Goal: Information Seeking & Learning: Learn about a topic

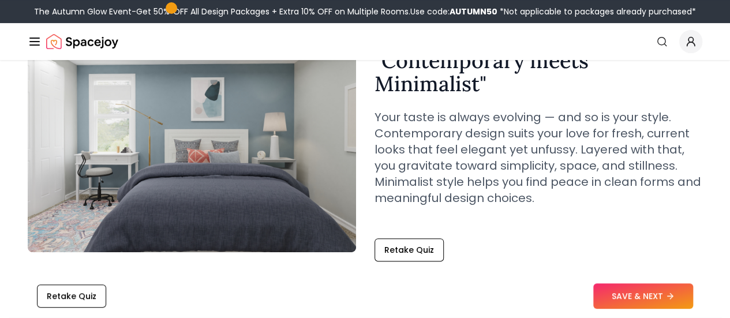
scroll to position [107, 0]
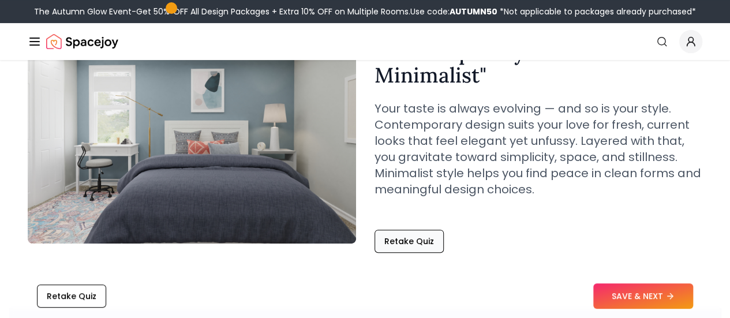
click at [417, 241] on button "Retake Quiz" at bounding box center [409, 241] width 69 height 23
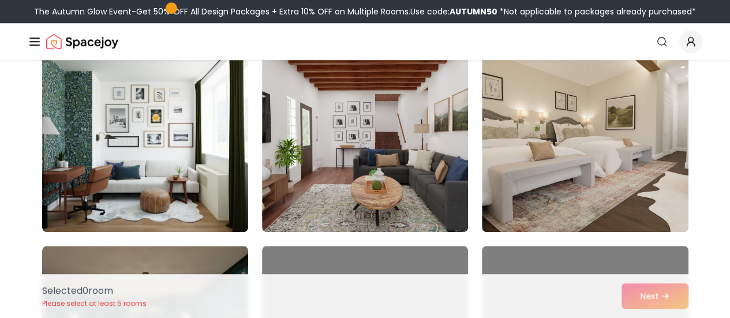
scroll to position [510, 0]
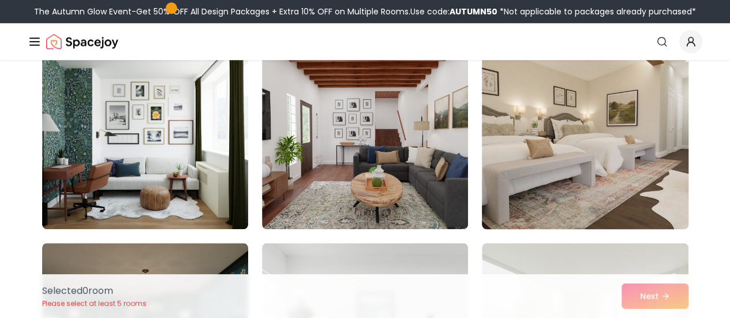
click at [568, 184] on img at bounding box center [585, 137] width 216 height 194
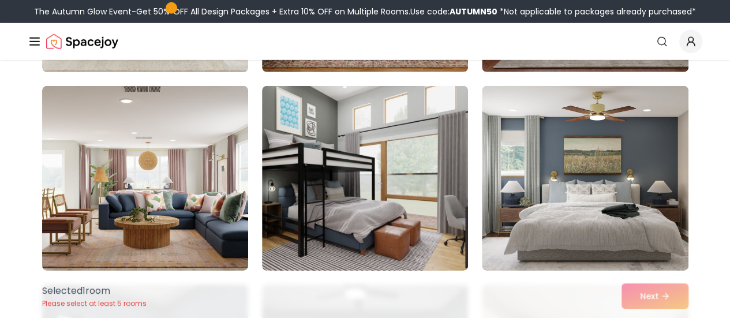
scroll to position [1660, 0]
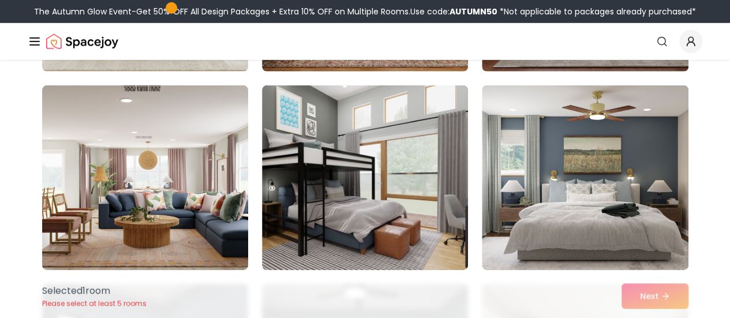
click at [353, 208] on img at bounding box center [365, 177] width 206 height 185
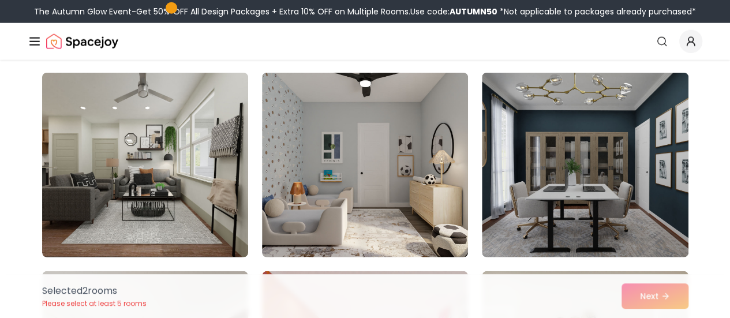
scroll to position [3658, 0]
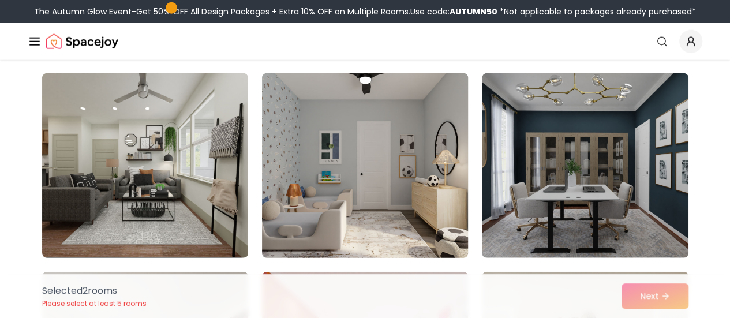
click at [372, 199] on img at bounding box center [365, 166] width 216 height 194
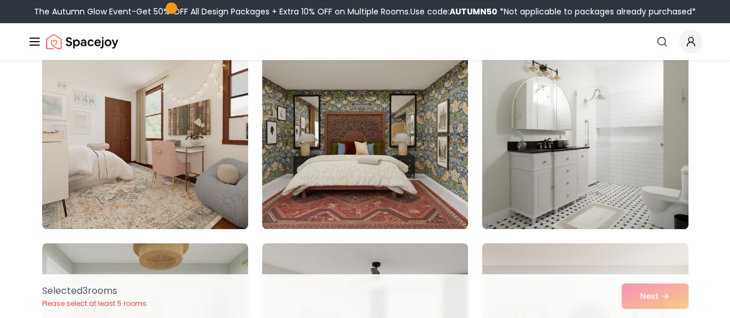
scroll to position [4673, 0]
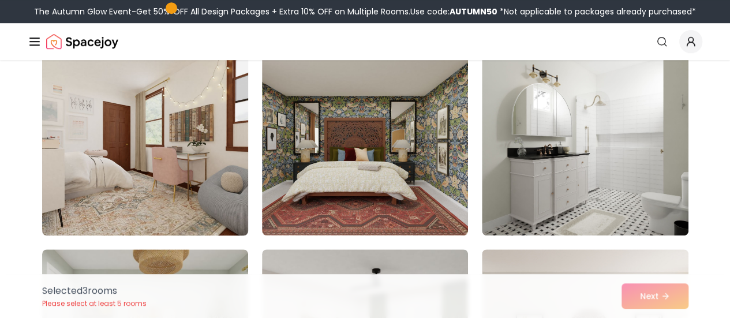
click at [173, 160] on img at bounding box center [145, 143] width 216 height 194
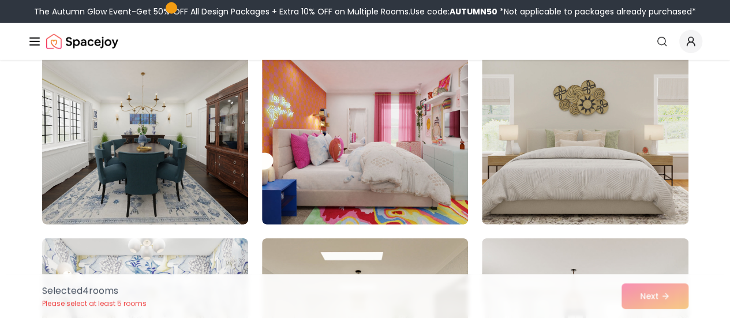
scroll to position [3889, 0]
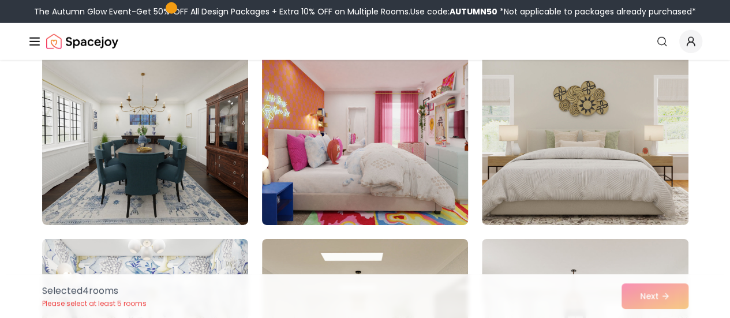
click at [394, 151] on img at bounding box center [365, 133] width 216 height 194
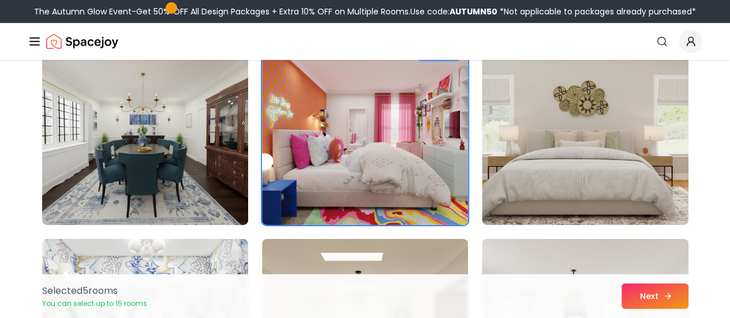
click at [663, 298] on icon at bounding box center [667, 295] width 9 height 9
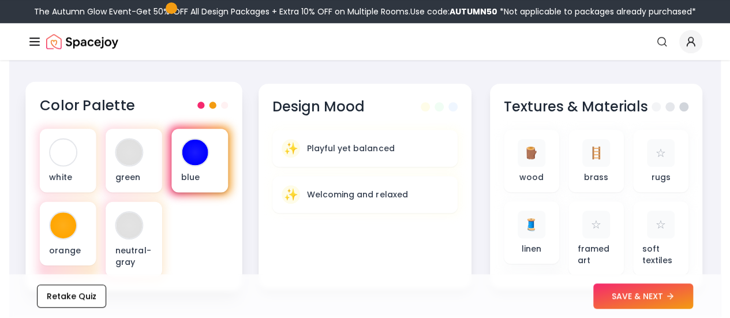
click at [176, 167] on div "blue" at bounding box center [199, 160] width 57 height 63
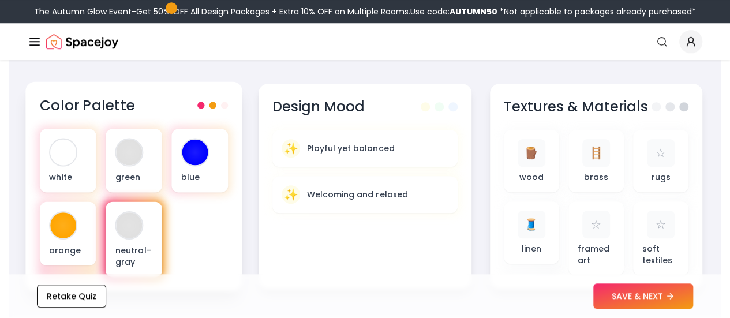
click at [134, 253] on p "neutral-gray" at bounding box center [134, 256] width 38 height 24
